Goal: Navigation & Orientation: Go to known website

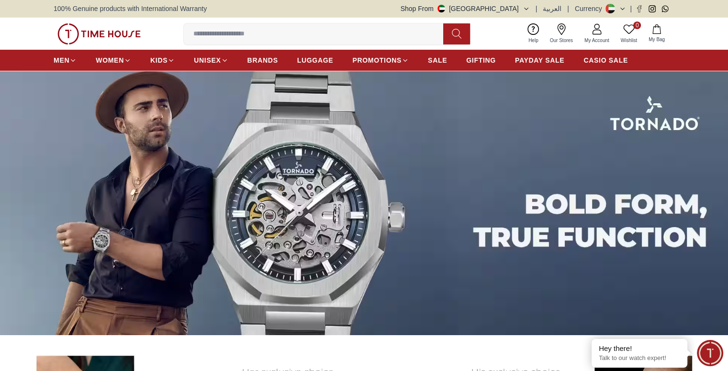
click at [507, 13] on div "100% Genuine products with International Warranty Shop From [GEOGRAPHIC_DATA] |…" at bounding box center [364, 8] width 621 height 17
click at [508, 7] on button "Shop From [GEOGRAPHIC_DATA]" at bounding box center [464, 9] width 129 height 10
click at [522, 5] on button "Shop From [GEOGRAPHIC_DATA]" at bounding box center [464, 9] width 129 height 10
drag, startPoint x: 522, startPoint y: 5, endPoint x: 507, endPoint y: 22, distance: 23.4
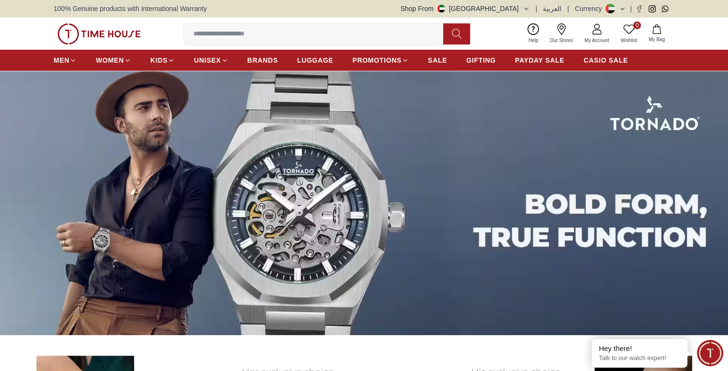
click at [522, 5] on button "Shop From [GEOGRAPHIC_DATA]" at bounding box center [464, 9] width 129 height 10
click at [514, 1] on div "100% Genuine products with International Warranty Shop From [GEOGRAPHIC_DATA] |…" at bounding box center [364, 8] width 621 height 17
click at [522, 7] on button "Shop From [GEOGRAPHIC_DATA]" at bounding box center [464, 9] width 129 height 10
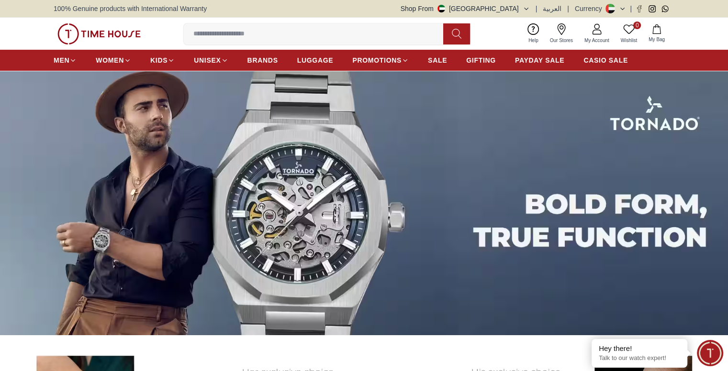
click at [522, 7] on button "Shop From [GEOGRAPHIC_DATA]" at bounding box center [464, 9] width 129 height 10
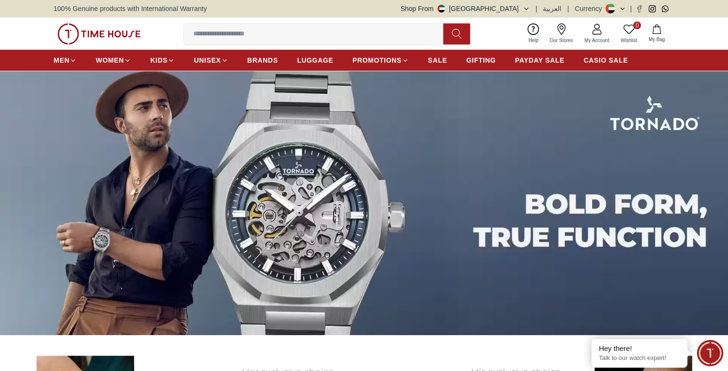
click at [522, 7] on button "Shop From [GEOGRAPHIC_DATA]" at bounding box center [464, 9] width 129 height 10
click at [536, 4] on div "Shop From [GEOGRAPHIC_DATA] | العربية | Currency |" at bounding box center [537, 9] width 274 height 10
click at [525, 3] on div "100% Genuine products with International Warranty Shop From [GEOGRAPHIC_DATA] |…" at bounding box center [364, 8] width 621 height 17
click at [518, 11] on button "Shop From [GEOGRAPHIC_DATA]" at bounding box center [464, 9] width 129 height 10
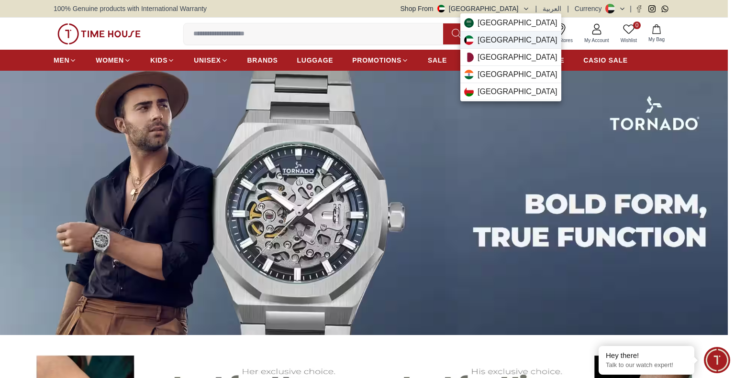
click at [494, 39] on span "[GEOGRAPHIC_DATA]" at bounding box center [518, 39] width 80 height 11
